Goal: Task Accomplishment & Management: Use online tool/utility

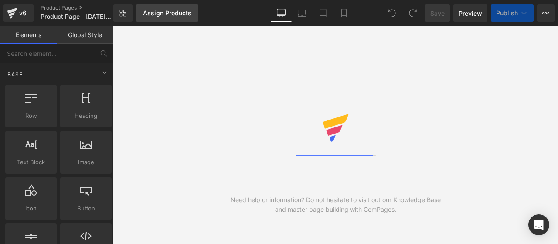
click at [154, 14] on div "Assign Products" at bounding box center [167, 13] width 48 height 7
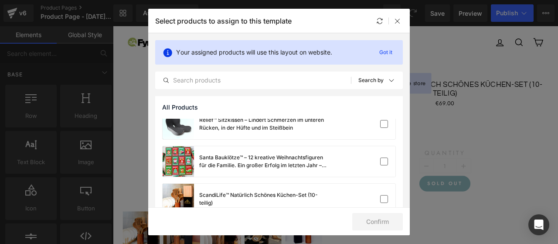
scroll to position [67, 0]
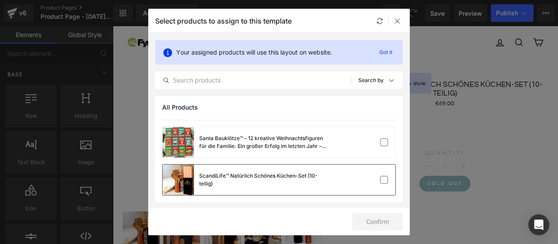
click at [242, 181] on div "ScandiLife™ Natürlich Schönes Küchen-Set (10-teilig)" at bounding box center [264, 180] width 131 height 16
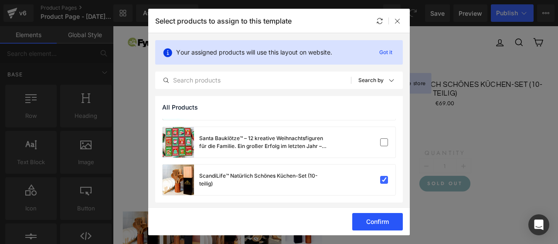
click at [375, 221] on button "Confirm" at bounding box center [377, 221] width 51 height 17
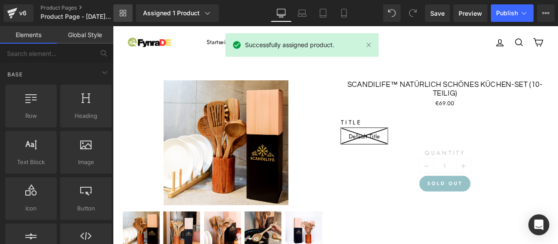
click at [127, 14] on link "Library" at bounding box center [122, 12] width 19 height 17
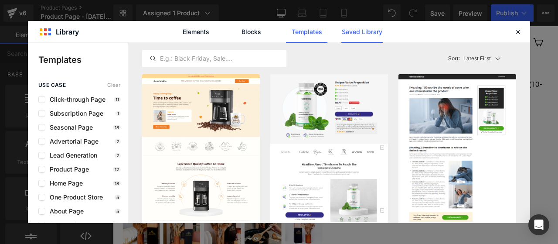
click at [362, 34] on link "Saved Library" at bounding box center [361, 32] width 41 height 22
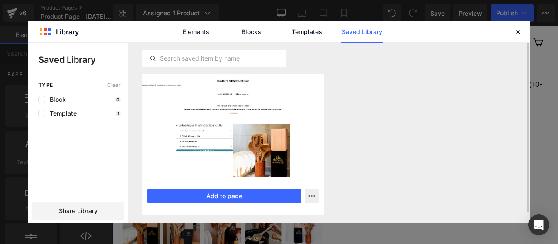
click at [298, 91] on div at bounding box center [233, 125] width 182 height 102
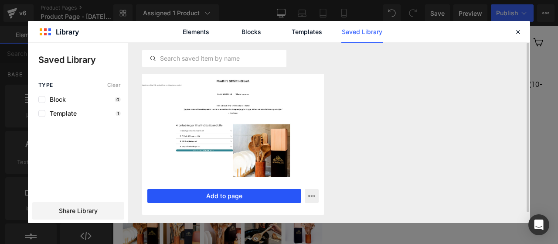
click at [249, 196] on button "Add to page" at bounding box center [224, 196] width 154 height 14
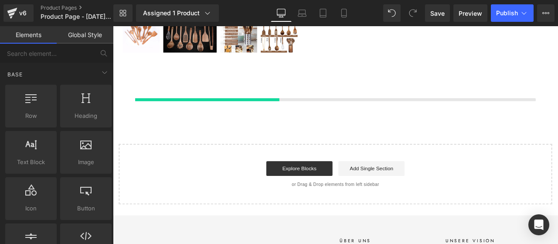
scroll to position [334, 0]
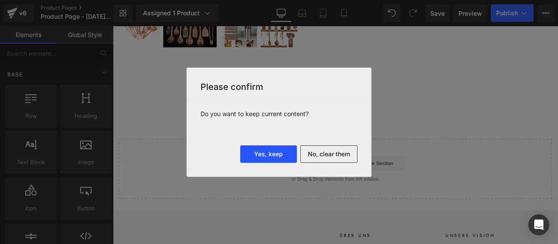
click at [281, 151] on button "Yes, keep" at bounding box center [268, 153] width 57 height 17
